Goal: Task Accomplishment & Management: Complete application form

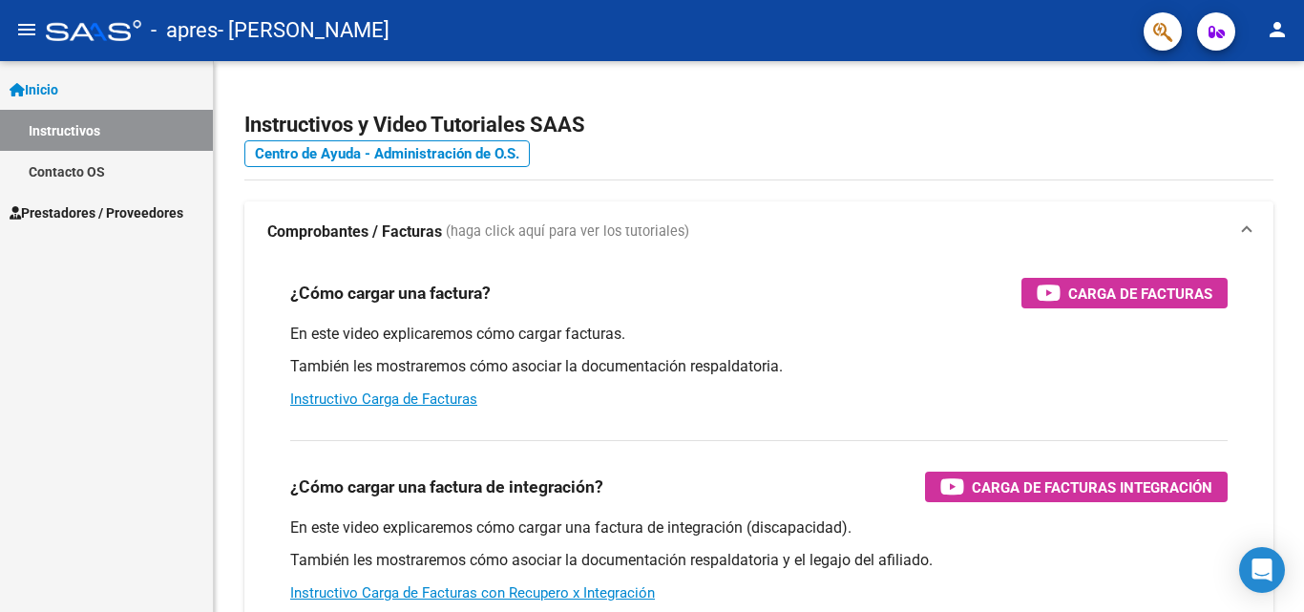
click at [27, 22] on mat-icon "menu" at bounding box center [26, 29] width 23 height 23
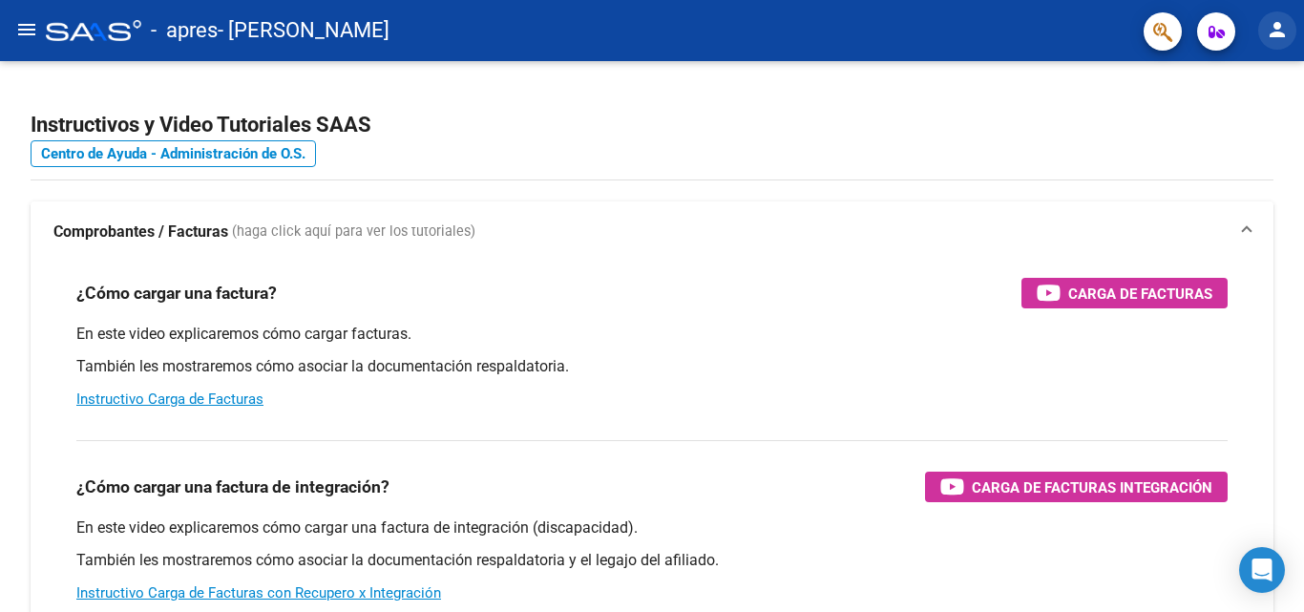
click at [1274, 29] on mat-icon "person" at bounding box center [1277, 29] width 23 height 23
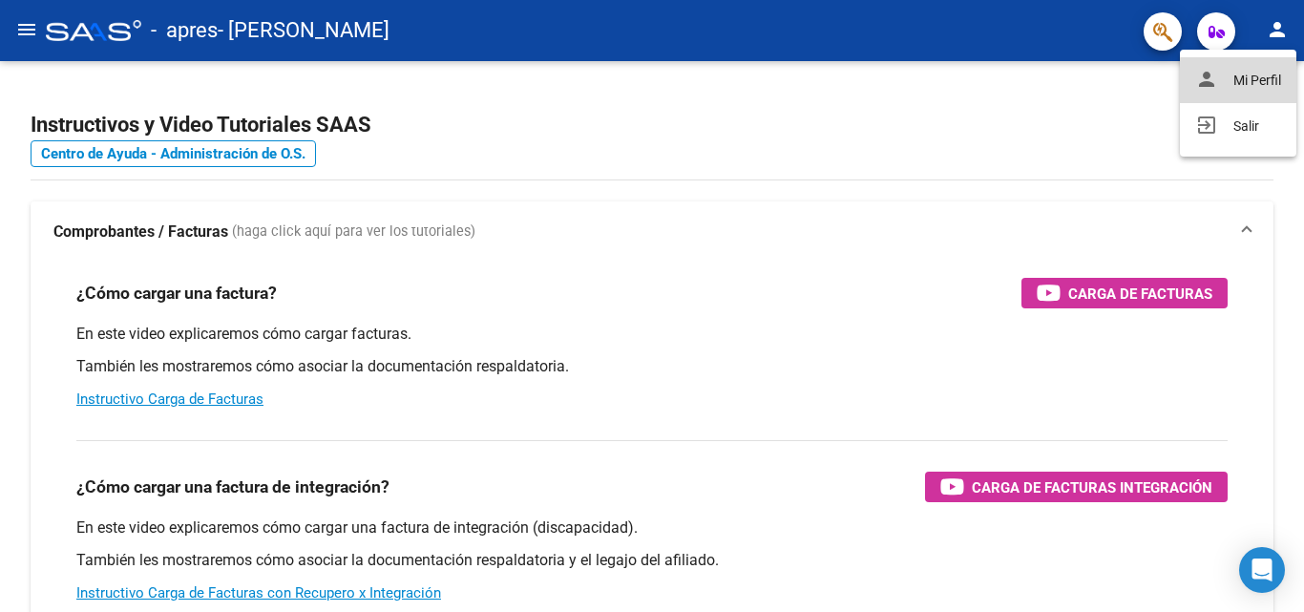
click at [1241, 86] on button "person Mi Perfil" at bounding box center [1238, 80] width 117 height 46
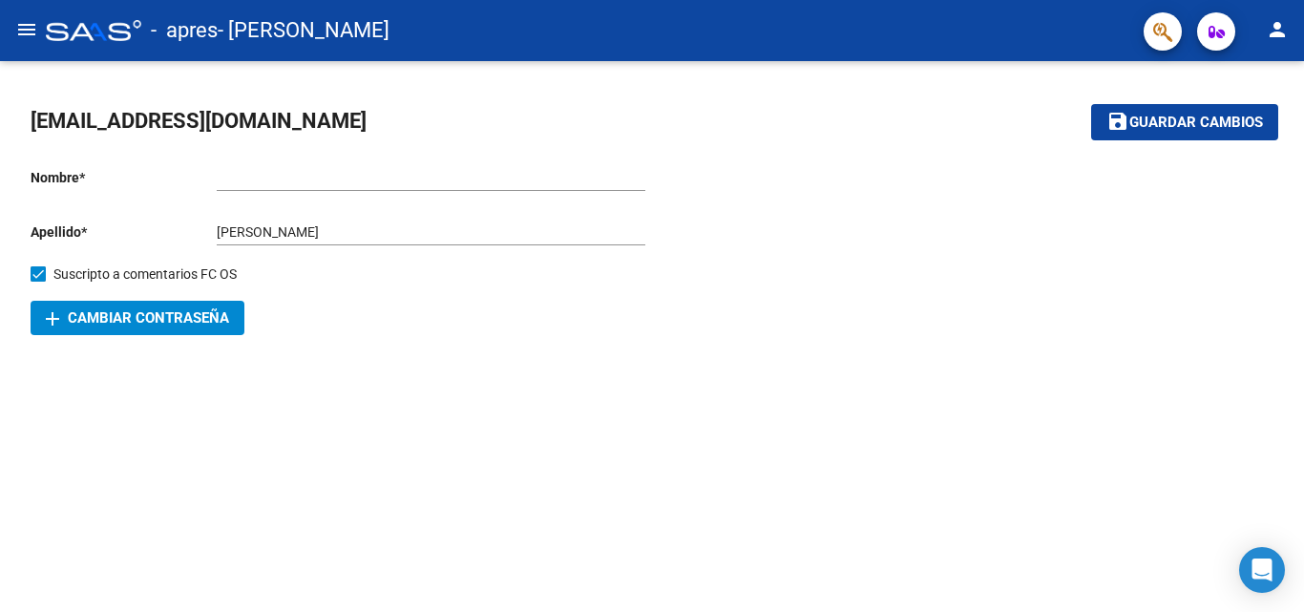
click at [23, 25] on mat-icon "menu" at bounding box center [26, 29] width 23 height 23
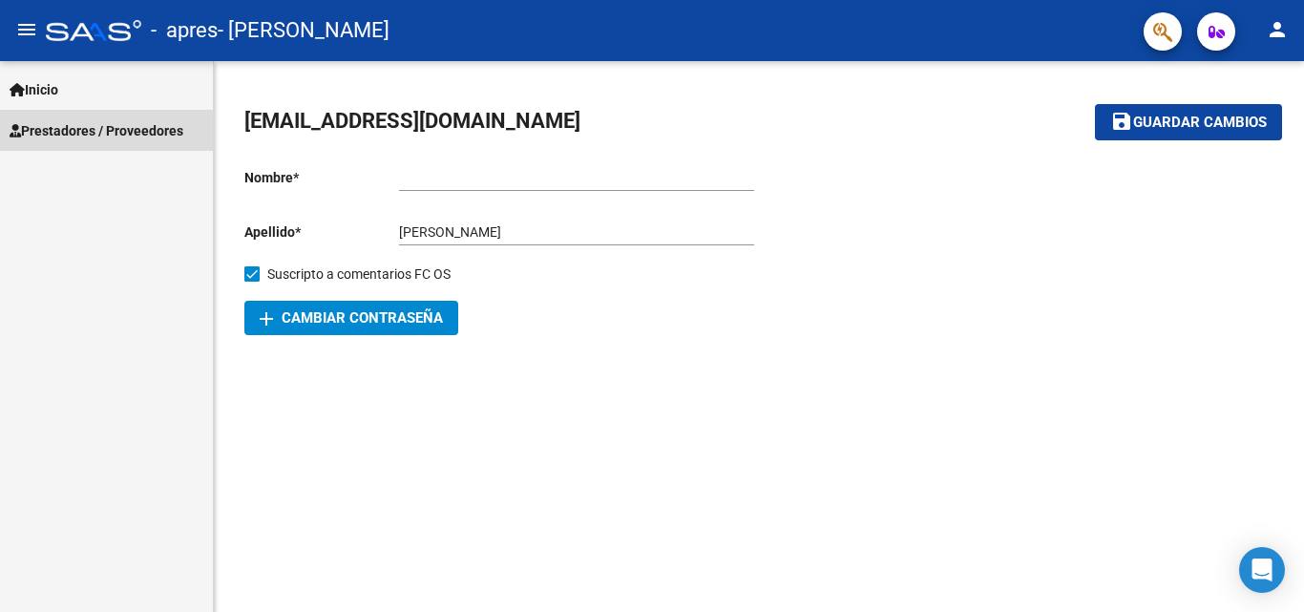
click at [61, 122] on span "Prestadores / Proveedores" at bounding box center [97, 130] width 174 height 21
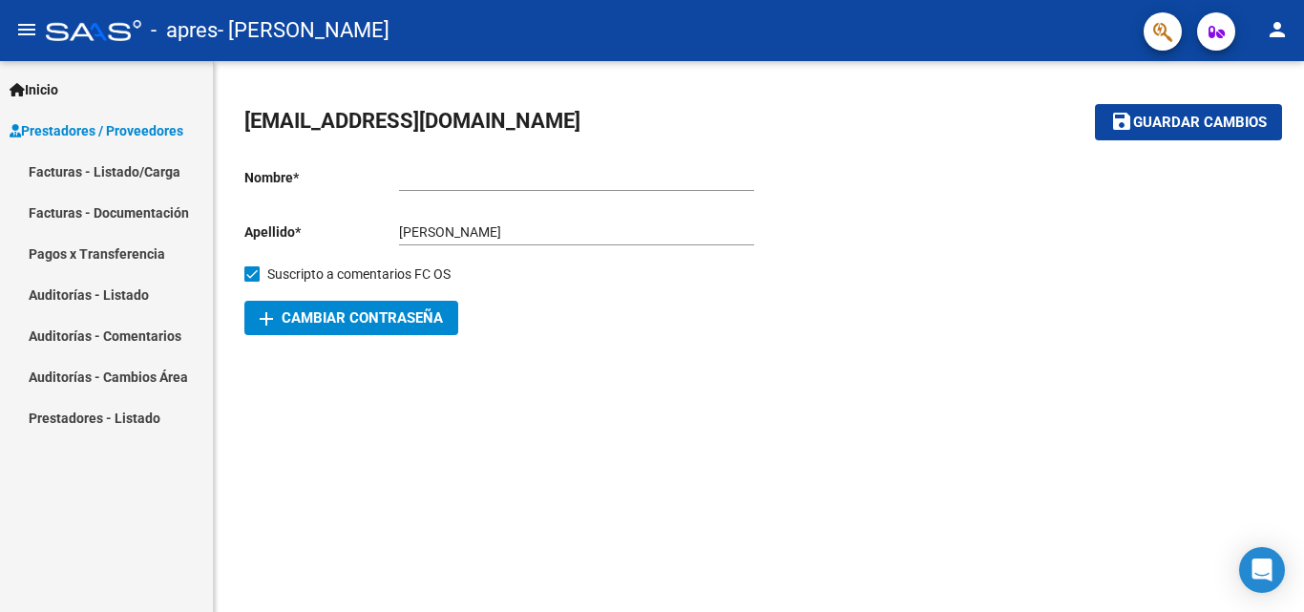
click at [82, 167] on link "Facturas - Listado/Carga" at bounding box center [106, 171] width 213 height 41
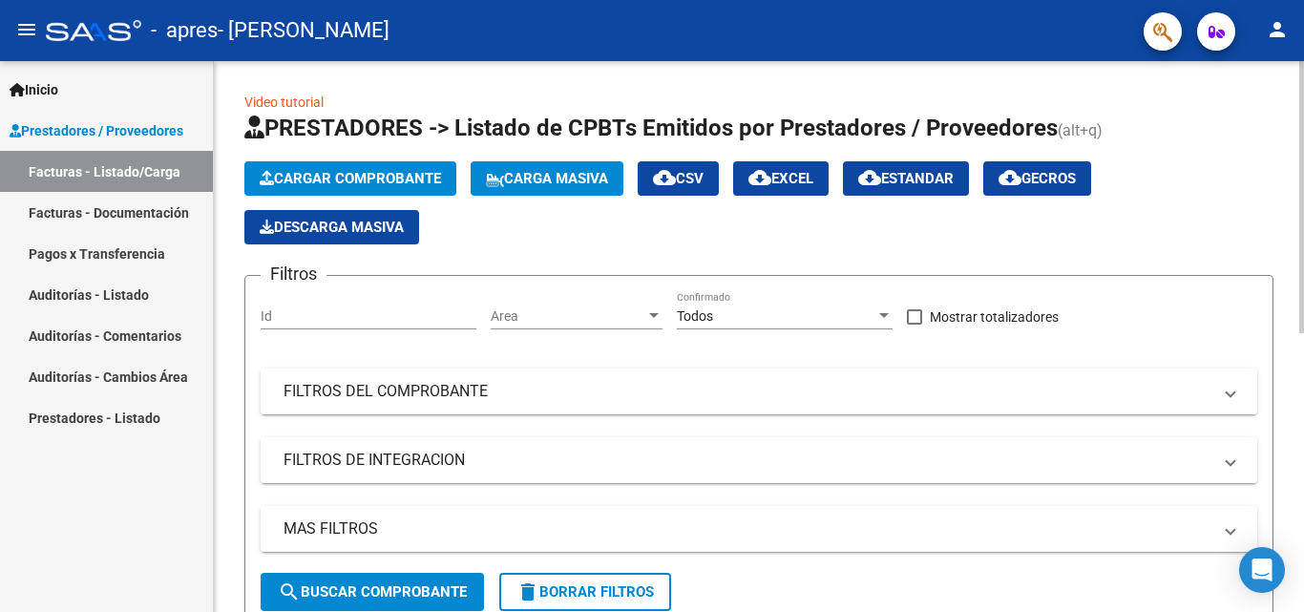
click at [351, 179] on span "Cargar Comprobante" at bounding box center [350, 178] width 181 height 17
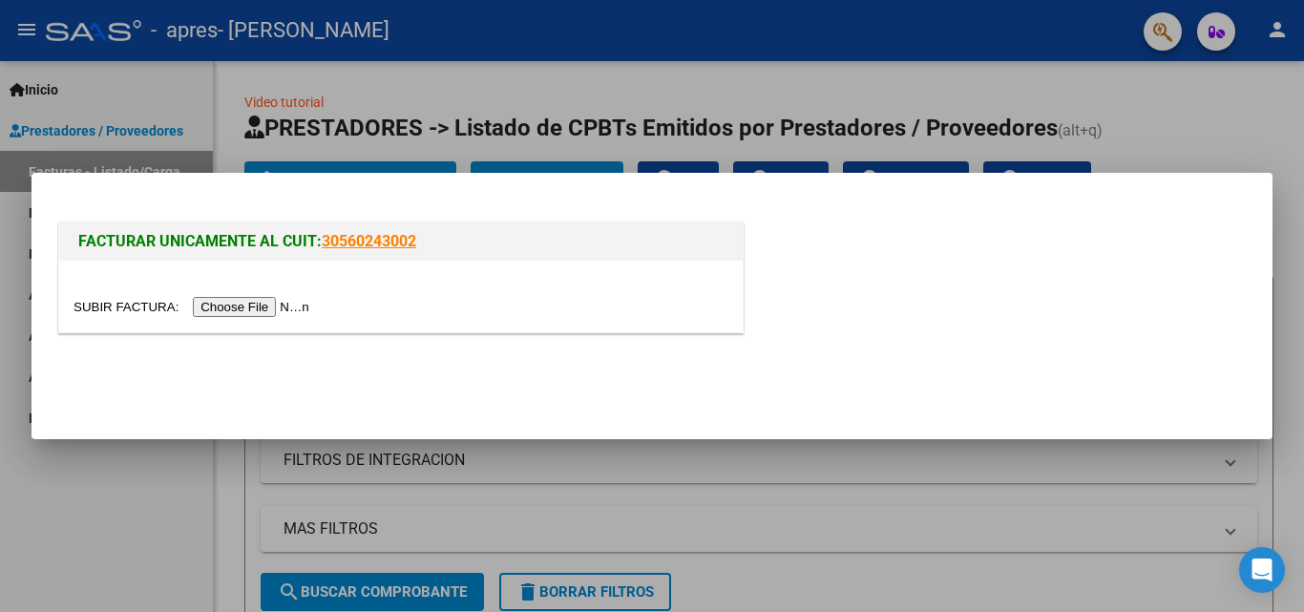
click at [287, 309] on input "file" at bounding box center [195, 307] width 242 height 20
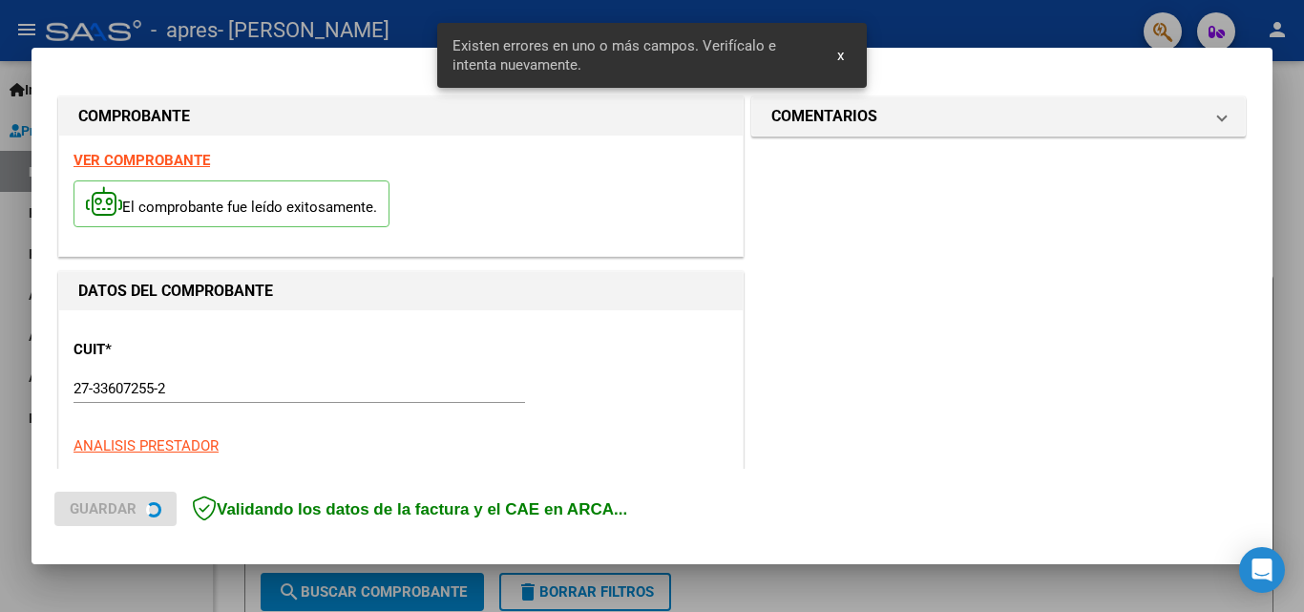
scroll to position [467, 0]
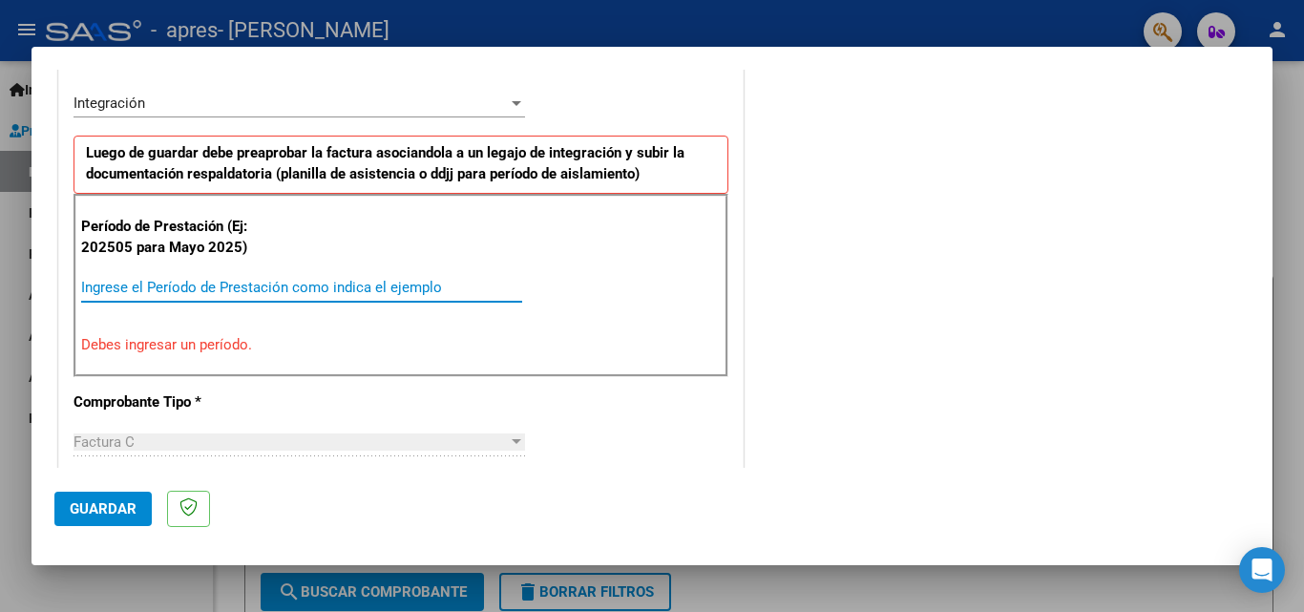
click at [181, 287] on input "Ingrese el Período de Prestación como indica el ejemplo" at bounding box center [301, 287] width 441 height 17
type input "3"
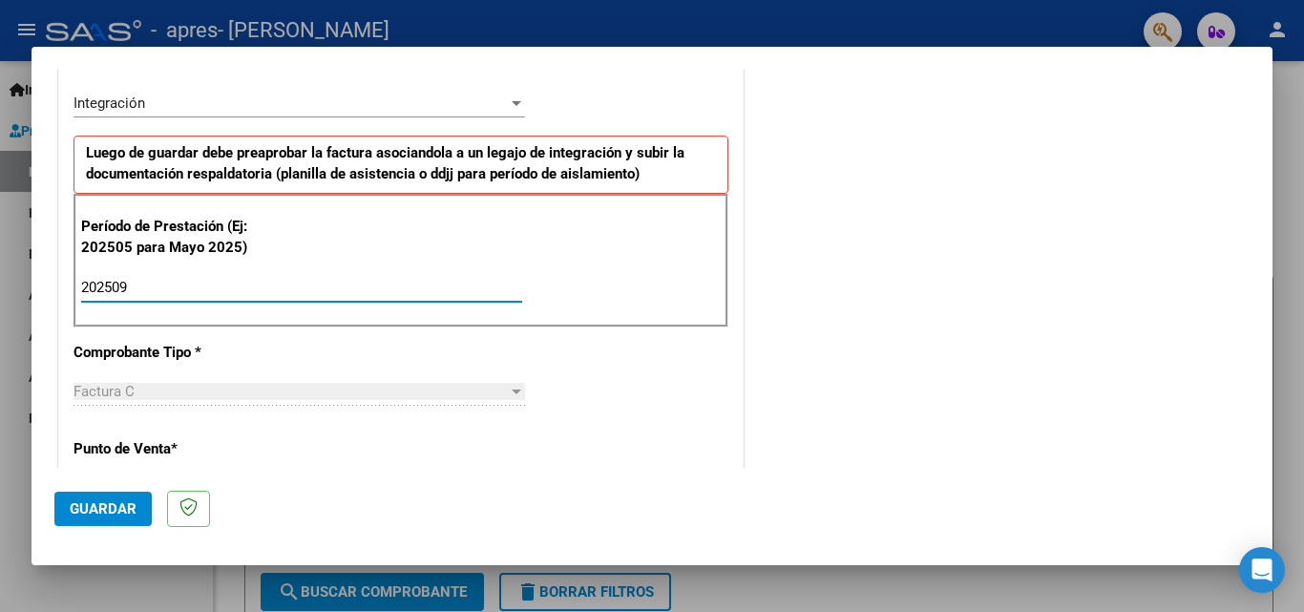
type input "202509"
click at [838, 433] on div "COMENTARIOS Comentarios del Prestador / Gerenciador:" at bounding box center [999, 454] width 502 height 1660
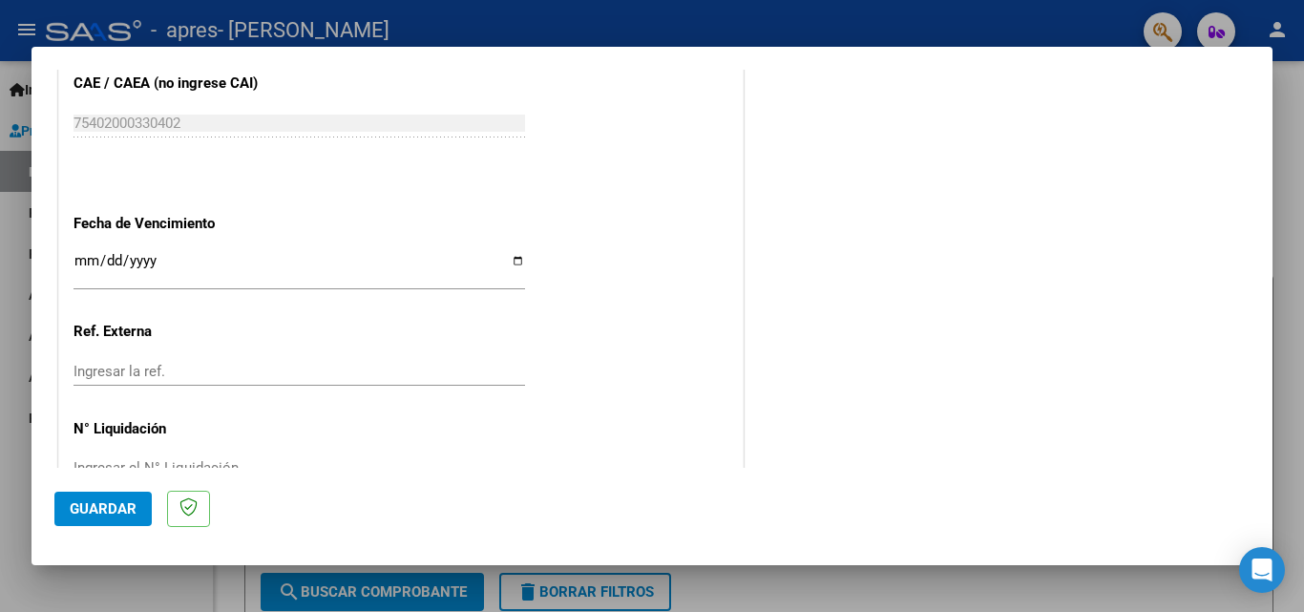
scroll to position [1283, 0]
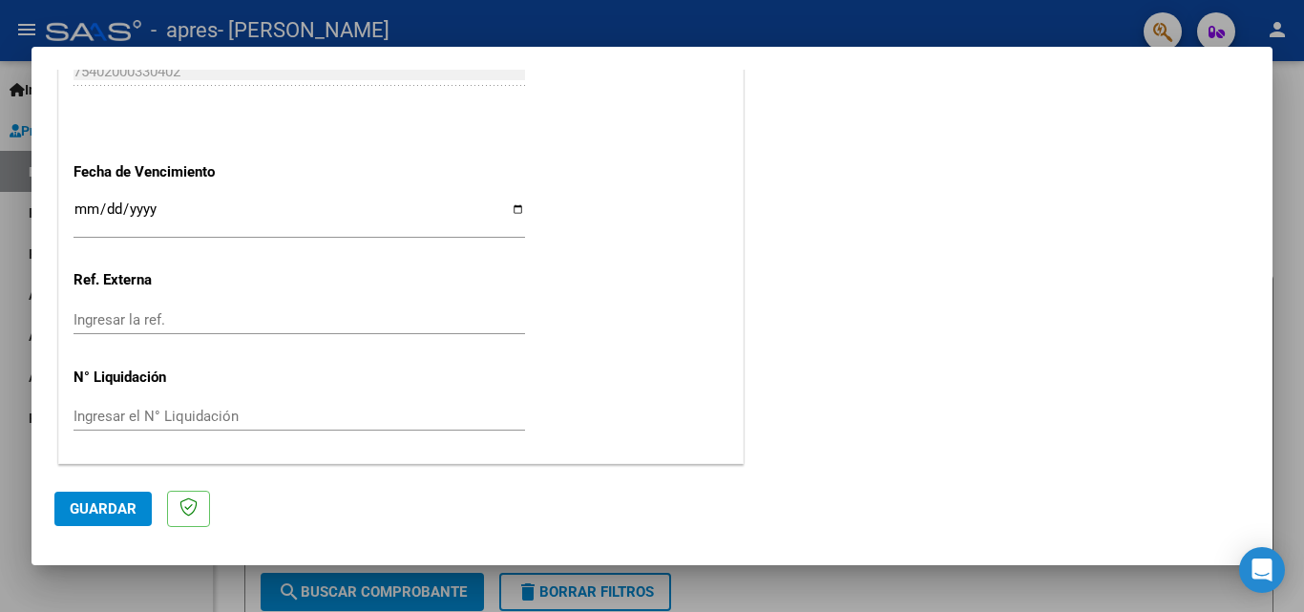
click at [116, 504] on span "Guardar" at bounding box center [103, 508] width 67 height 17
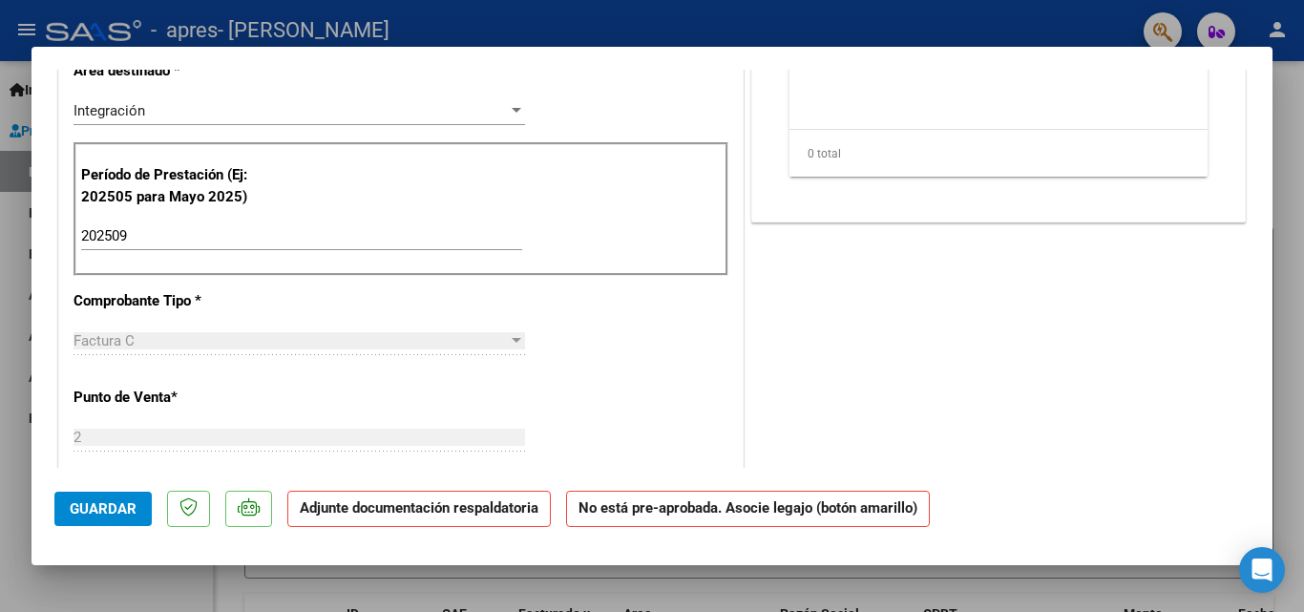
scroll to position [0, 0]
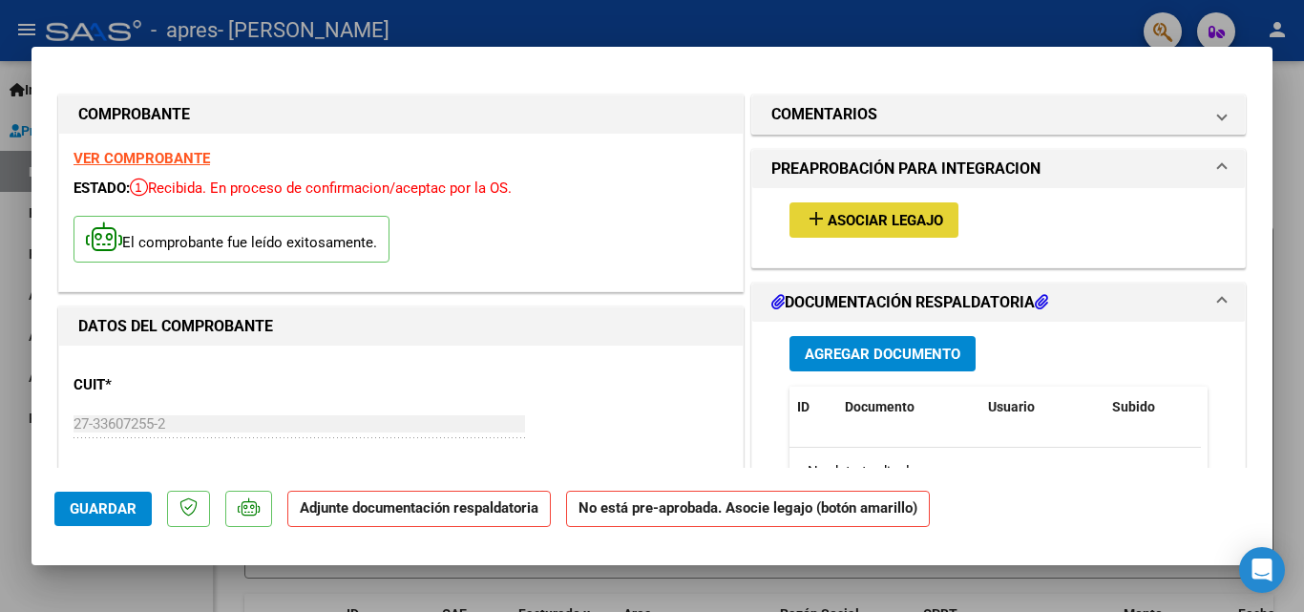
click at [880, 222] on span "Asociar Legajo" at bounding box center [886, 220] width 116 height 17
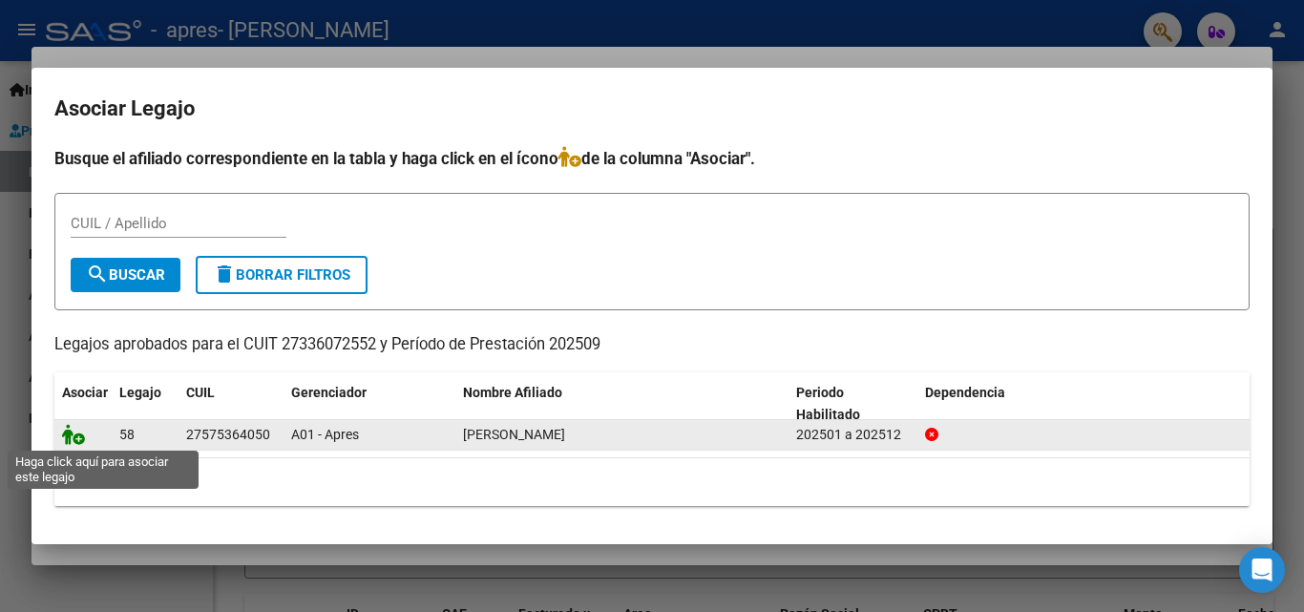
click at [80, 440] on icon at bounding box center [73, 434] width 23 height 21
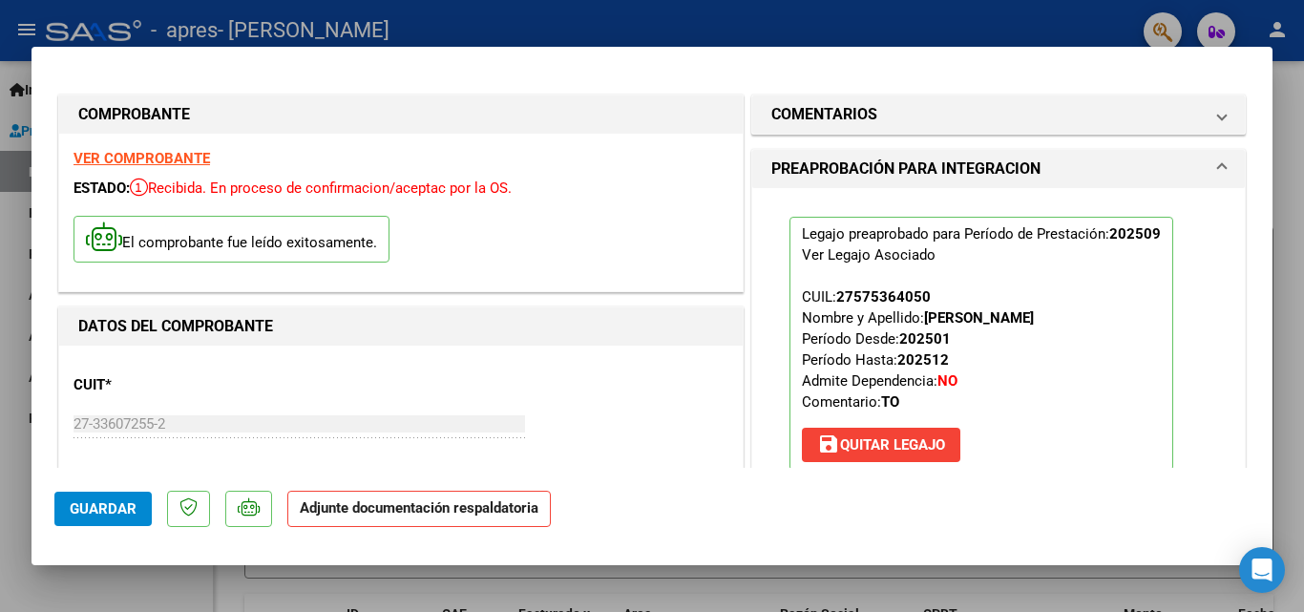
scroll to position [286, 0]
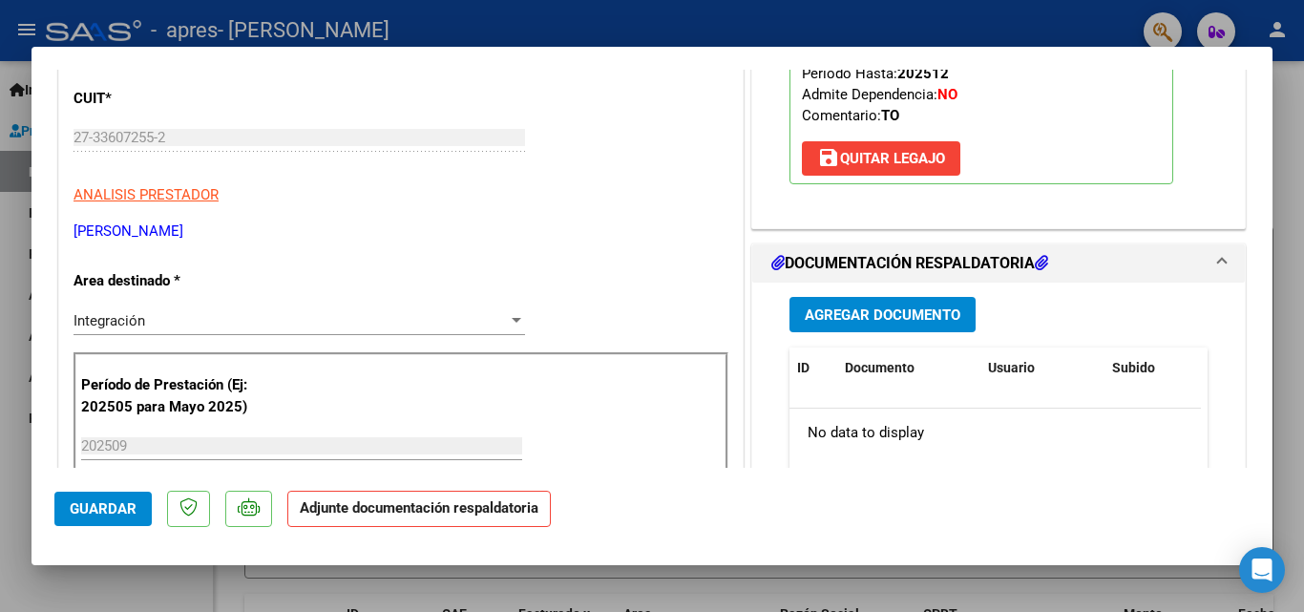
click at [904, 318] on span "Agregar Documento" at bounding box center [883, 315] width 156 height 17
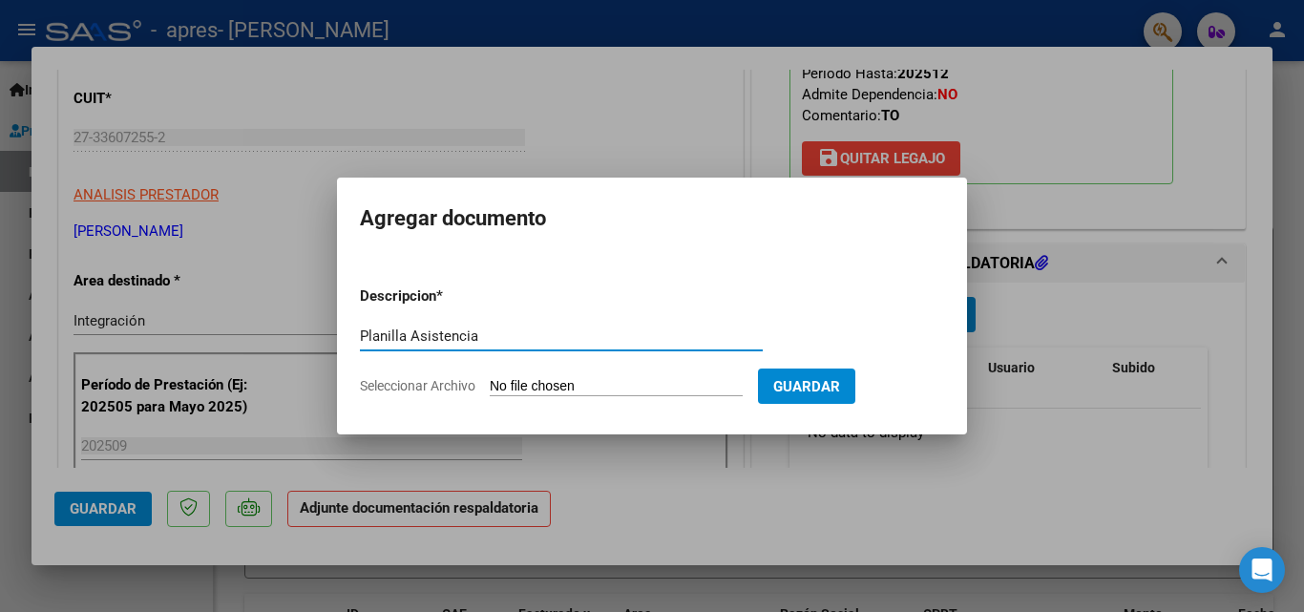
type input "Planilla Asistencia"
click at [682, 381] on input "Seleccionar Archivo" at bounding box center [616, 387] width 253 height 18
type input "C:\fakepath\PLANILLA ASISTENCIA.pdf"
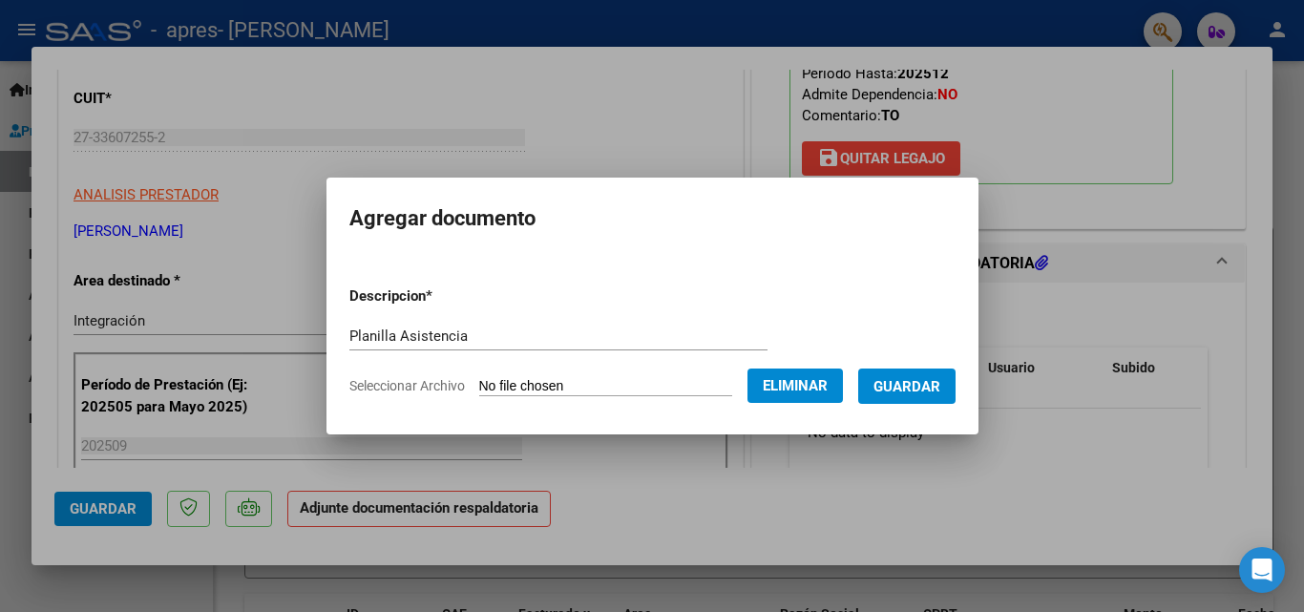
click at [930, 387] on span "Guardar" at bounding box center [907, 386] width 67 height 17
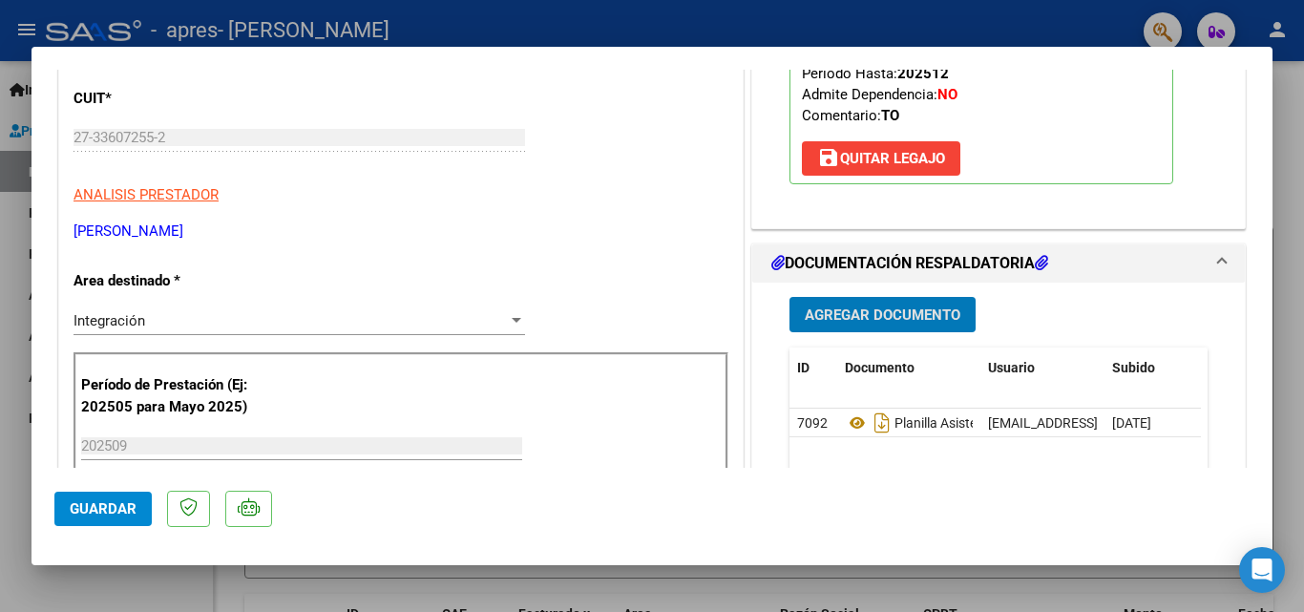
scroll to position [573, 0]
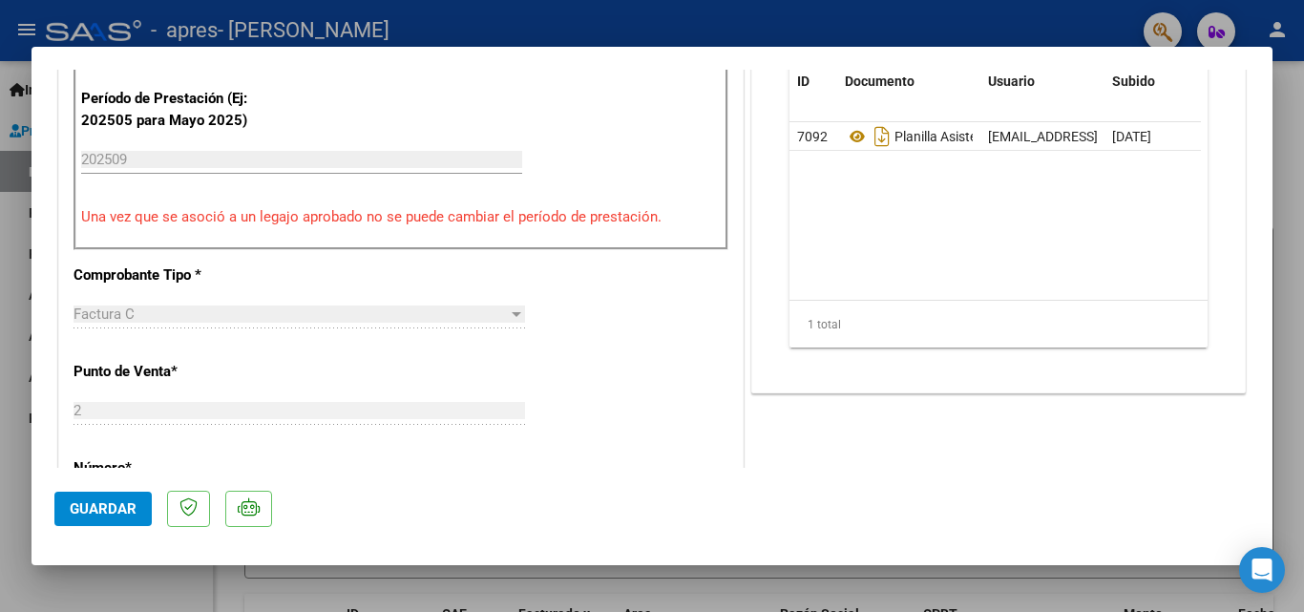
click at [111, 497] on button "Guardar" at bounding box center [102, 509] width 97 height 34
